Goal: Transaction & Acquisition: Purchase product/service

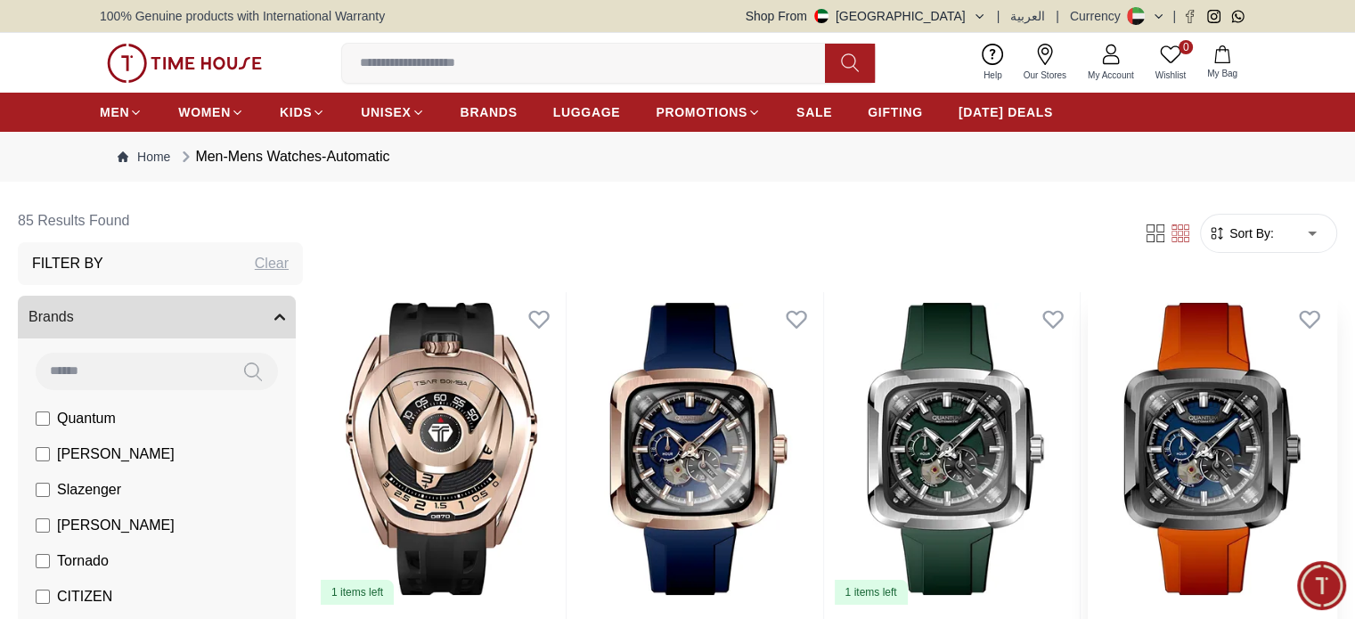
scroll to position [224, 0]
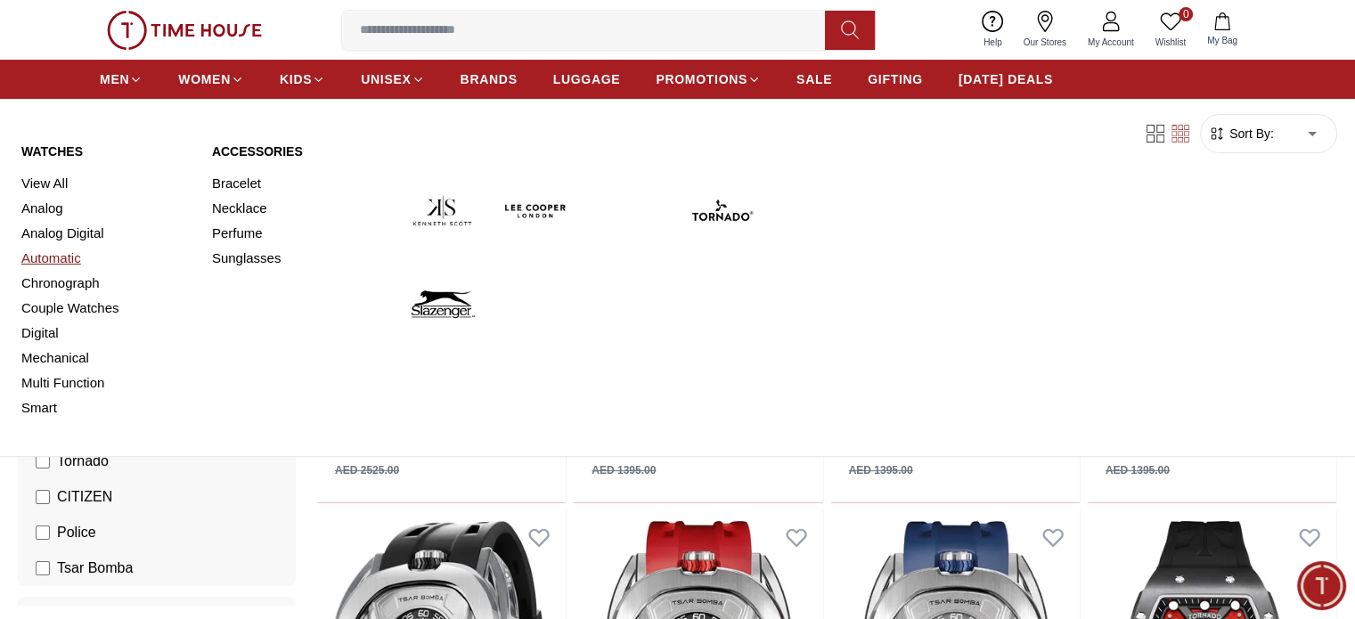
click at [51, 259] on link "Automatic" at bounding box center [105, 258] width 169 height 25
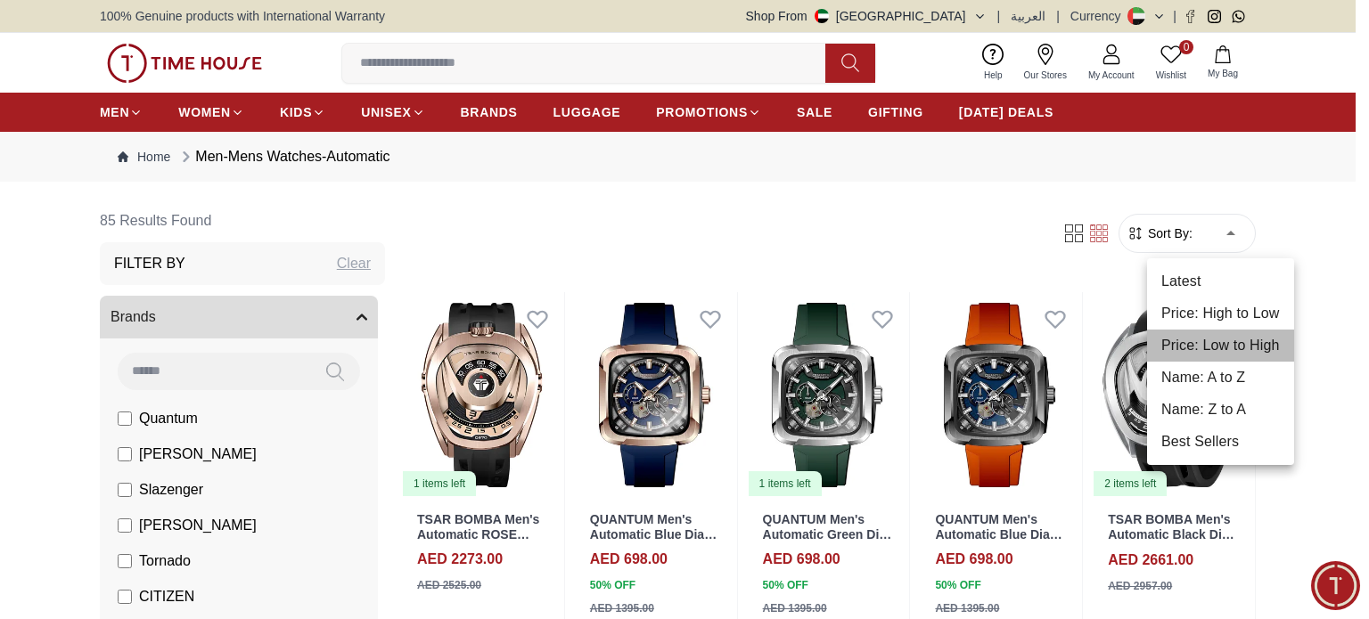
click at [1227, 348] on li "Price: Low to High" at bounding box center [1220, 346] width 147 height 32
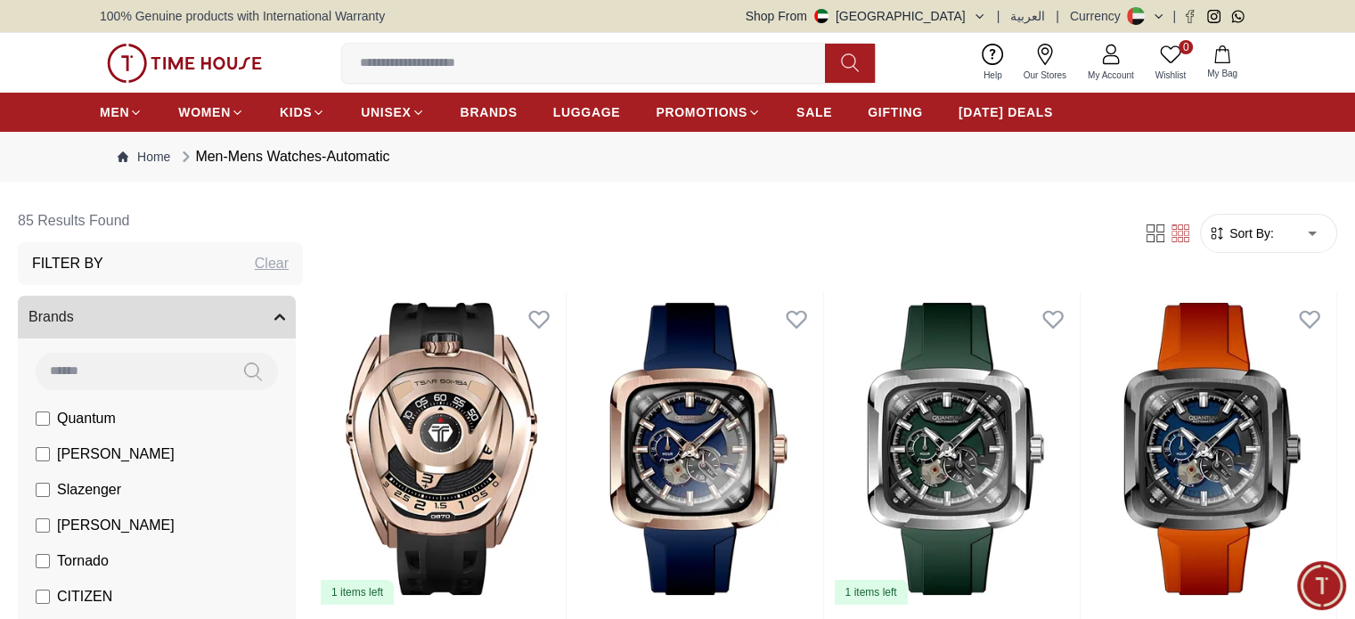
type input "*"
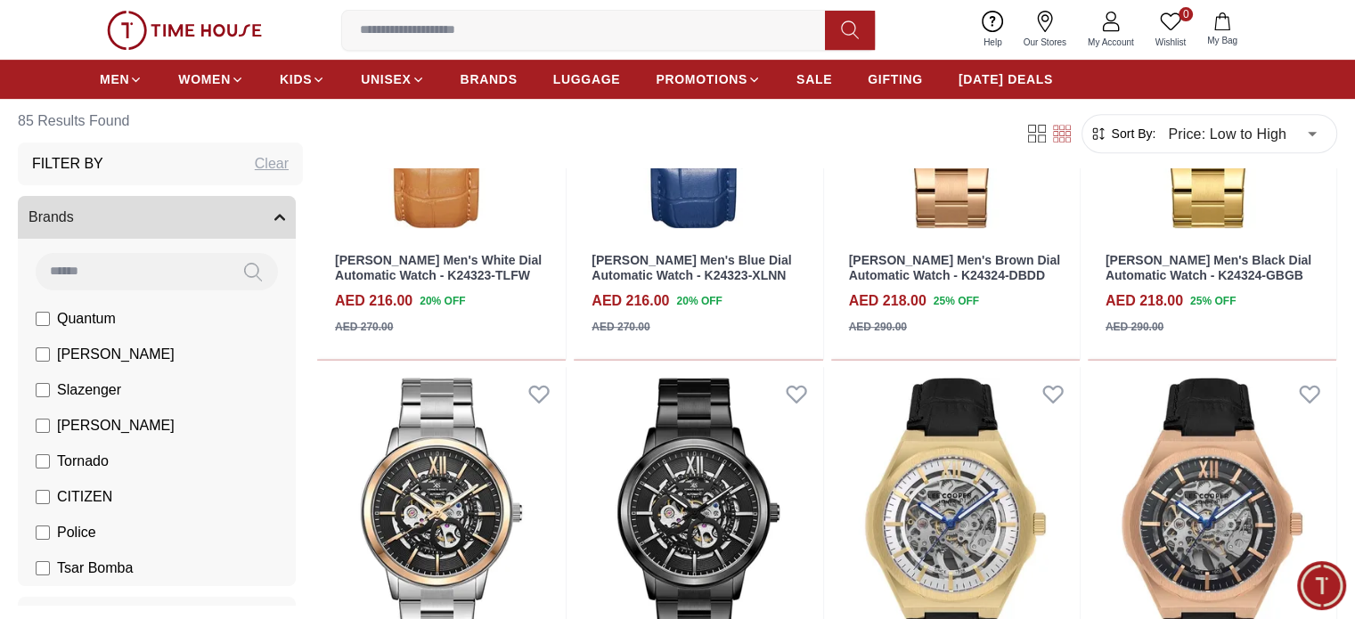
scroll to position [809, 0]
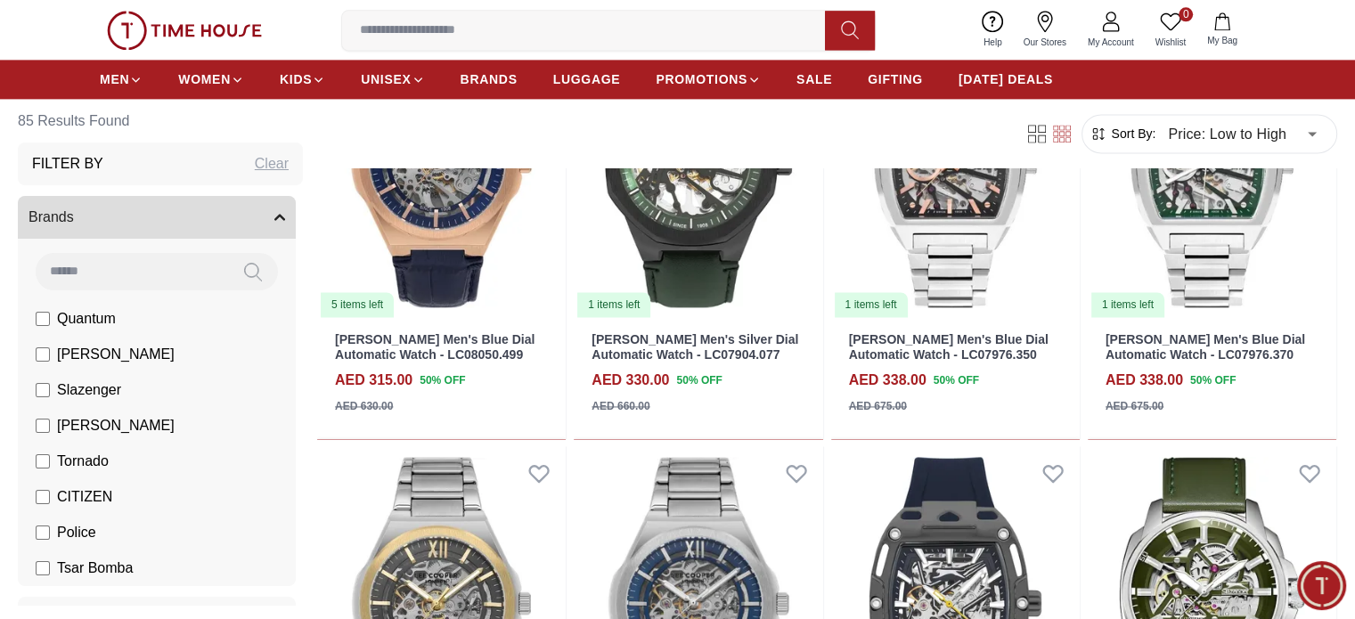
scroll to position [2541, 0]
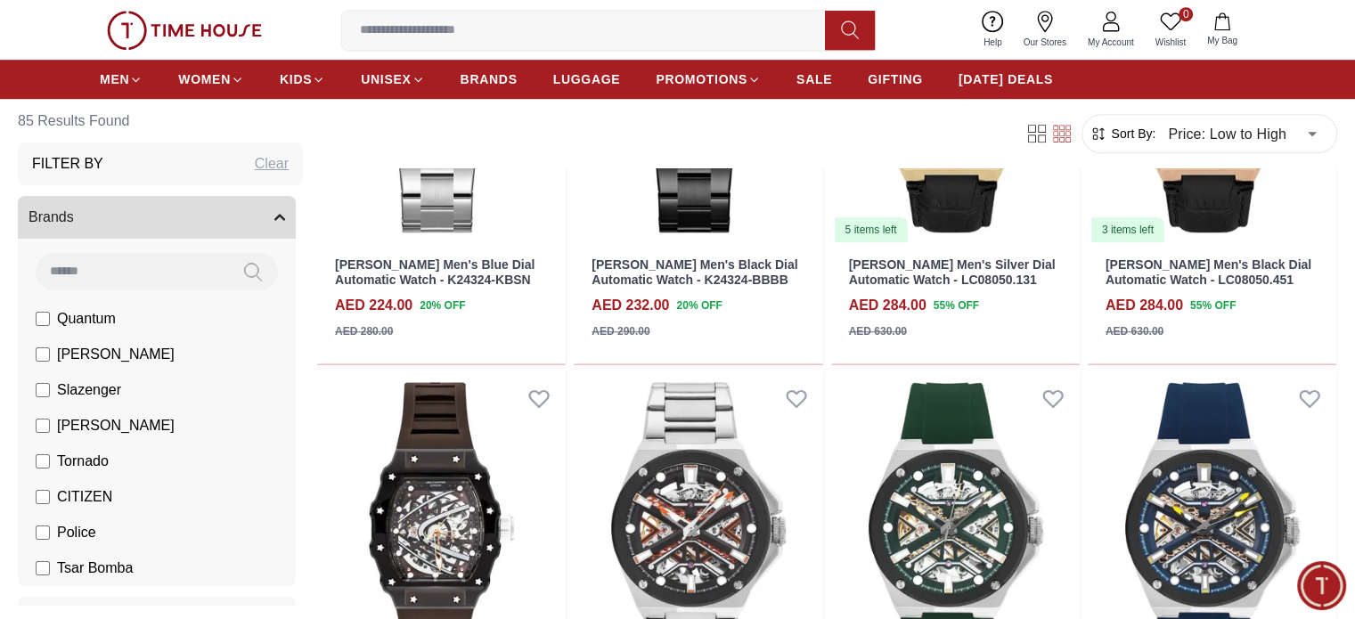
scroll to position [1535, 0]
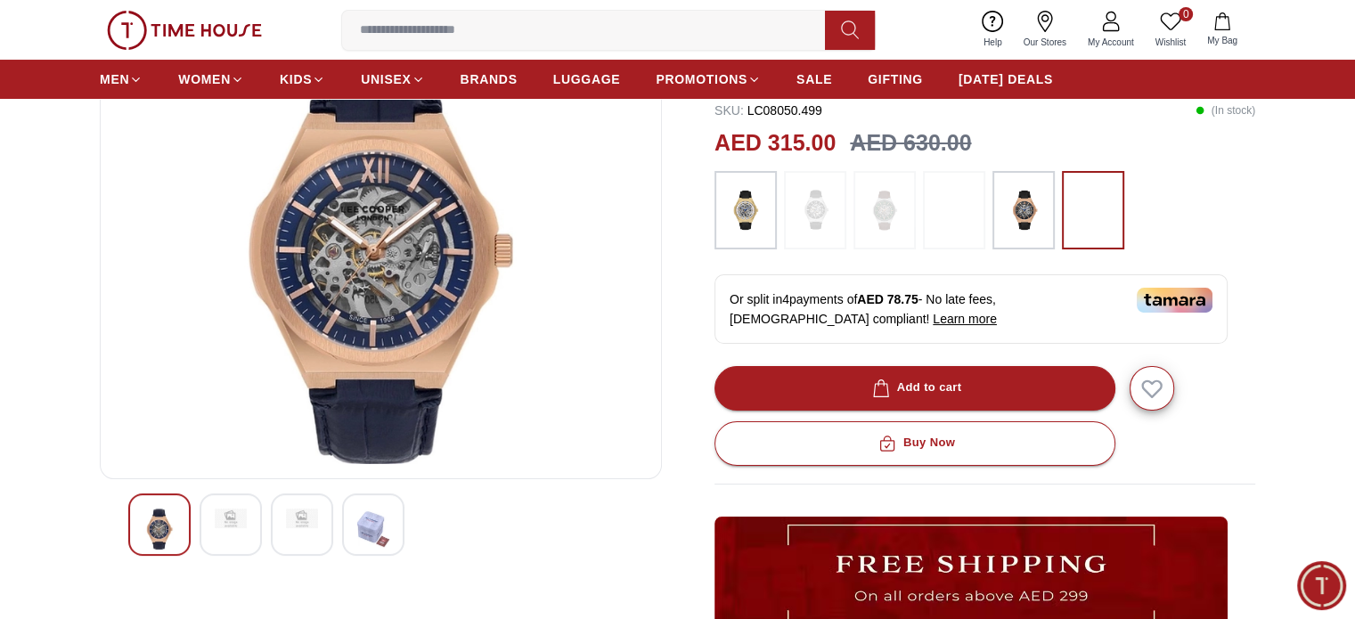
scroll to position [180, 0]
